Goal: Transaction & Acquisition: Purchase product/service

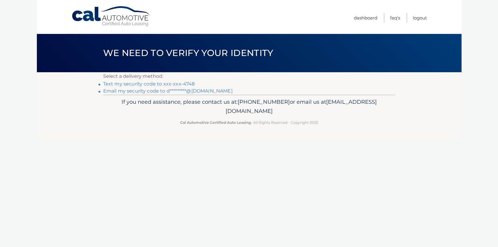
click at [170, 84] on link "Text my security code to xxx-xxx-4748" at bounding box center [149, 84] width 92 height 6
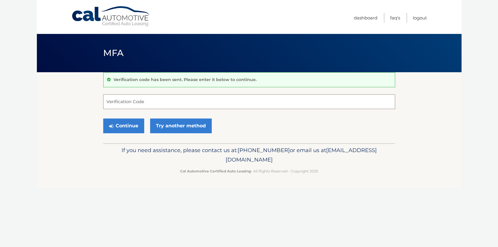
click at [163, 101] on input "Verification Code" at bounding box center [249, 101] width 292 height 15
type input "806265"
click at [124, 125] on button "Continue" at bounding box center [123, 126] width 41 height 15
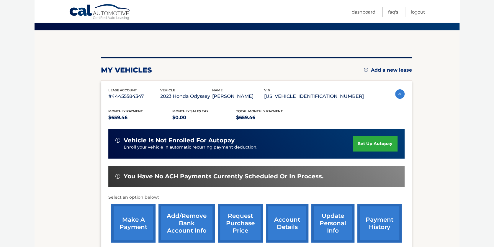
scroll to position [59, 0]
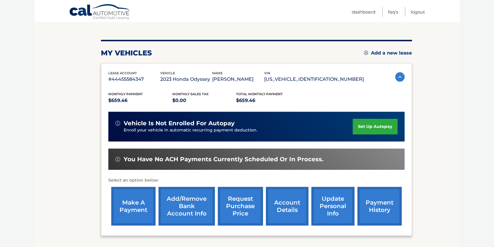
click at [131, 205] on link "make a payment" at bounding box center [133, 206] width 44 height 39
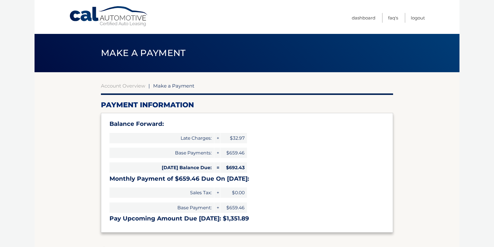
select select "Yzg0MjBhOWItYjdkZi00OGNiLTg3YzktZDY5ZjY3NzA5ZDk4"
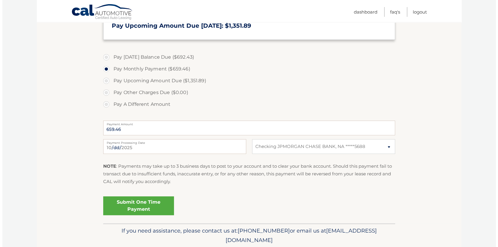
scroll to position [214, 0]
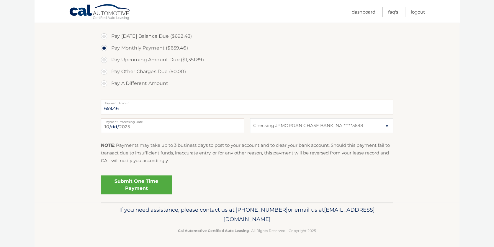
click at [154, 181] on link "Submit One Time Payment" at bounding box center [136, 185] width 71 height 19
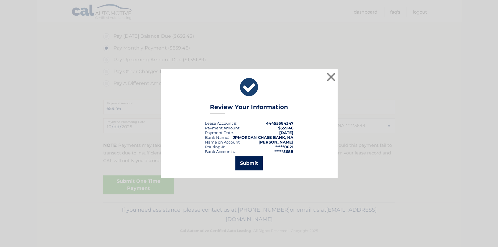
click at [257, 162] on button "Submit" at bounding box center [248, 163] width 27 height 14
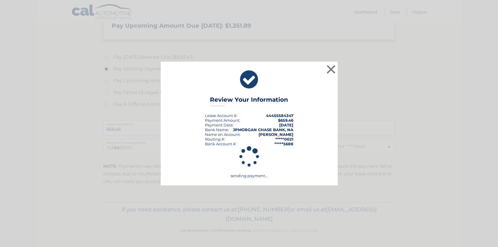
scroll to position [193, 0]
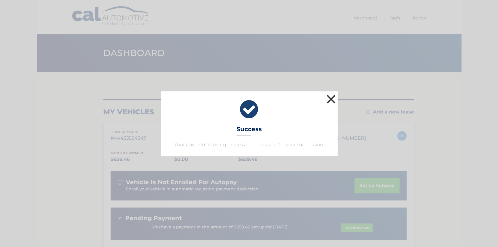
click at [329, 96] on button "×" at bounding box center [331, 99] width 12 height 12
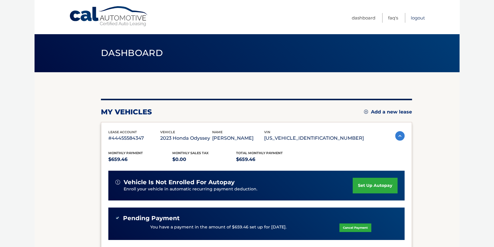
click at [419, 19] on link "Logout" at bounding box center [418, 18] width 14 height 10
